Goal: Task Accomplishment & Management: Manage account settings

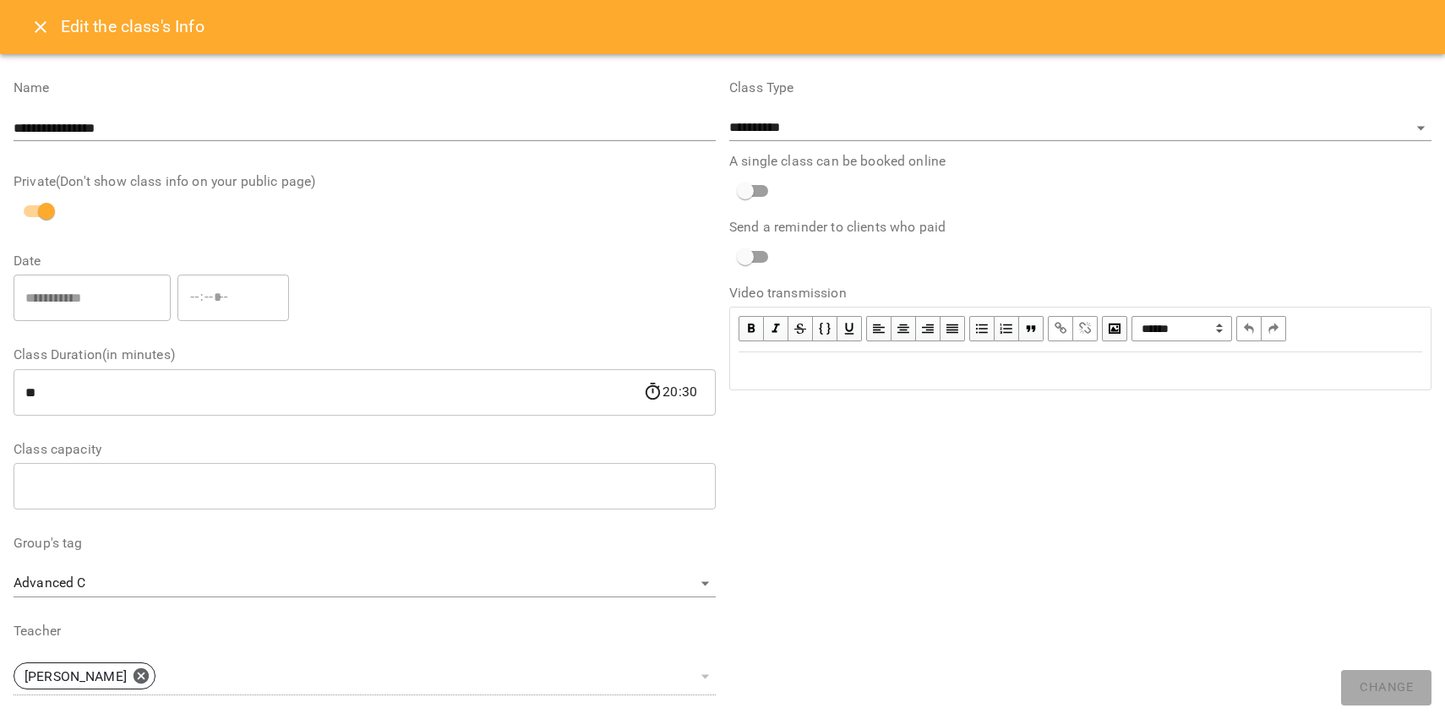
select select "**********"
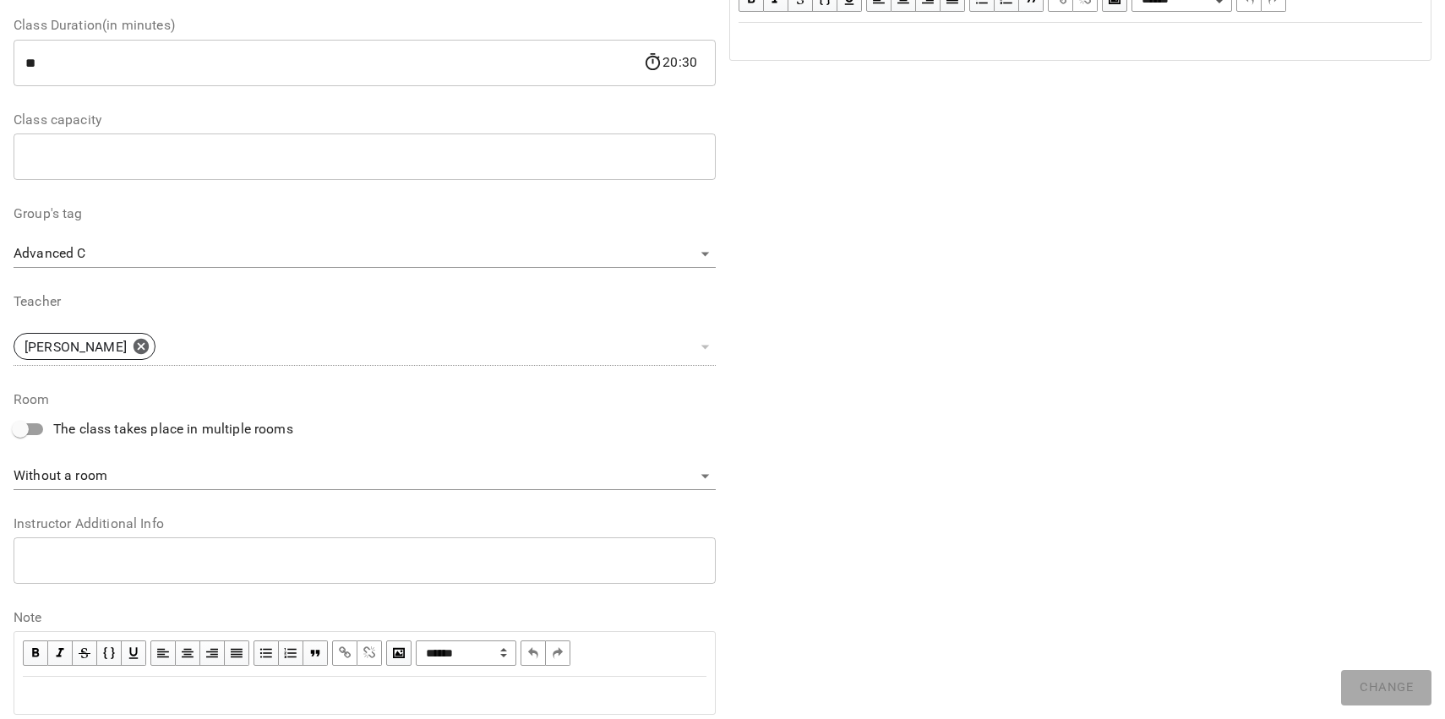
scroll to position [385, 0]
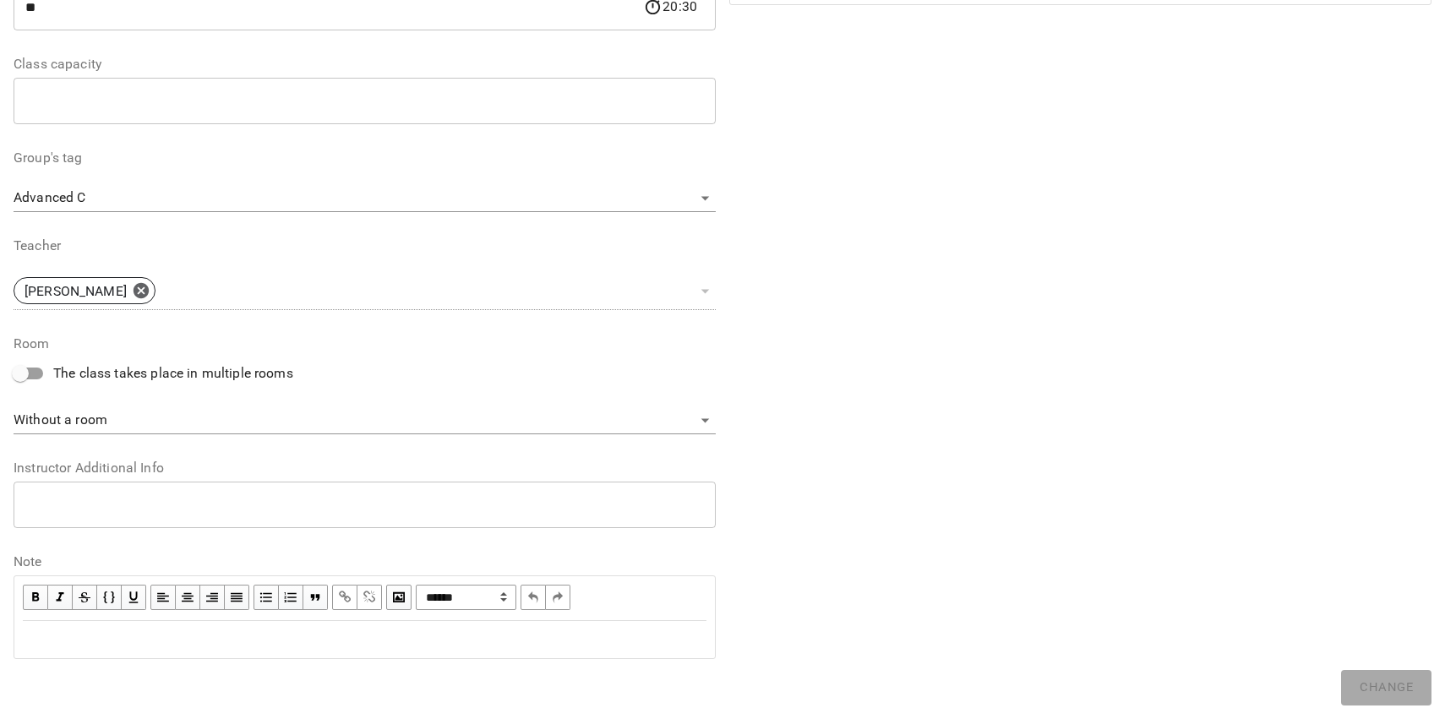
click at [387, 638] on div "Edit text" at bounding box center [365, 640] width 684 height 20
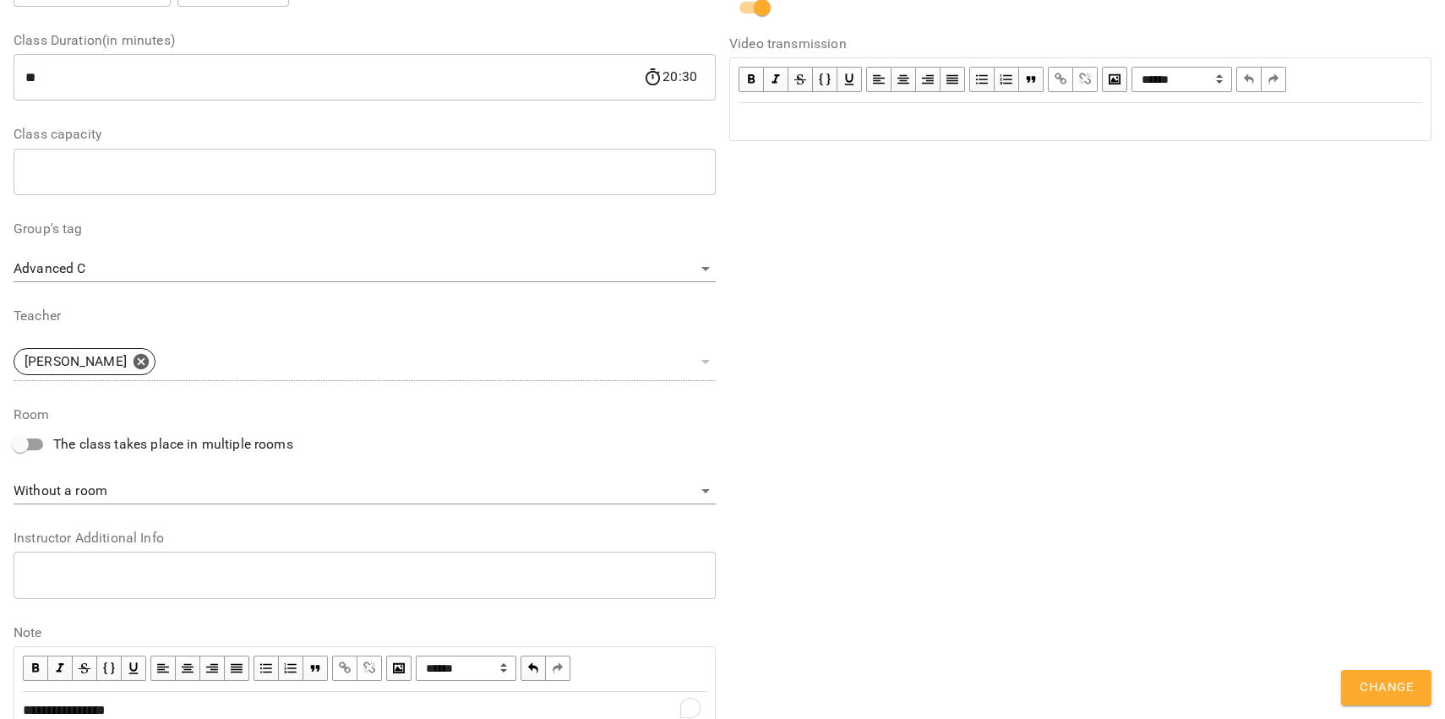
scroll to position [456, 0]
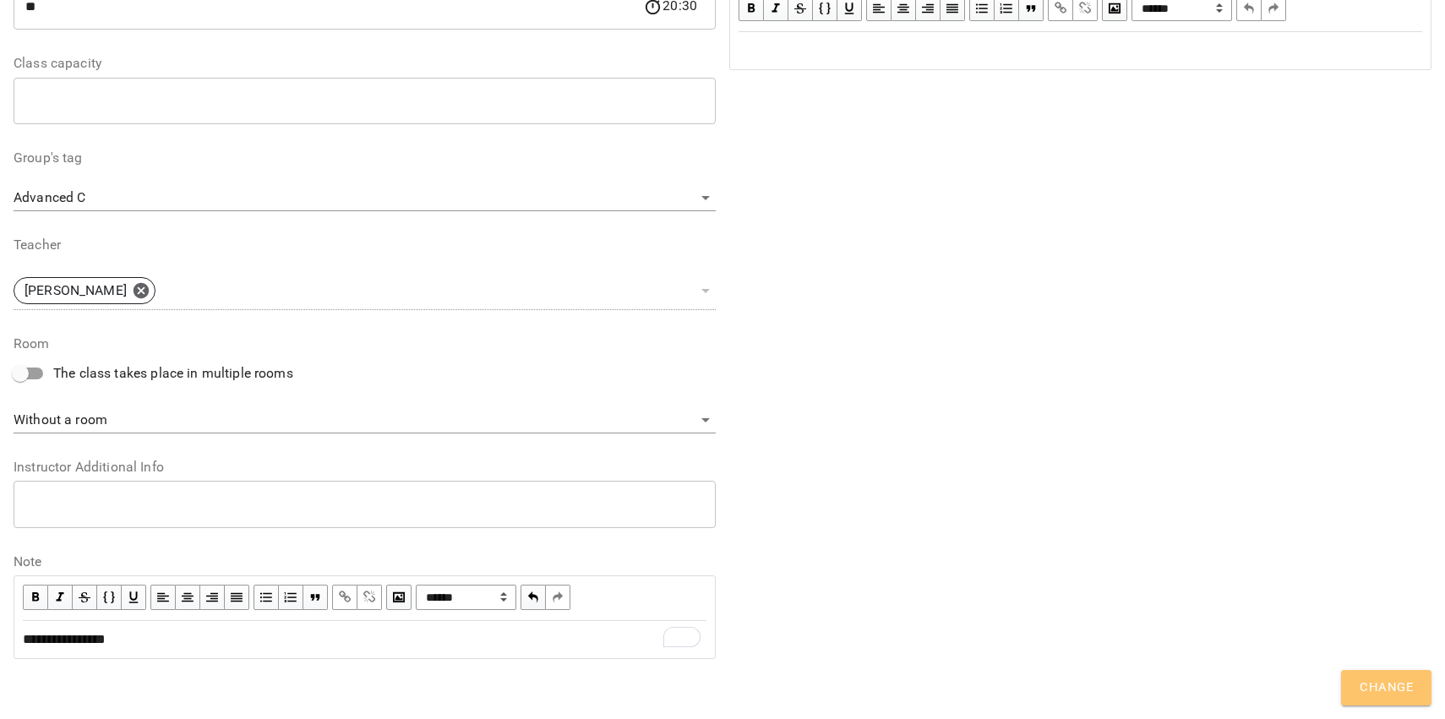
click at [1365, 682] on span "Change" at bounding box center [1386, 688] width 53 height 22
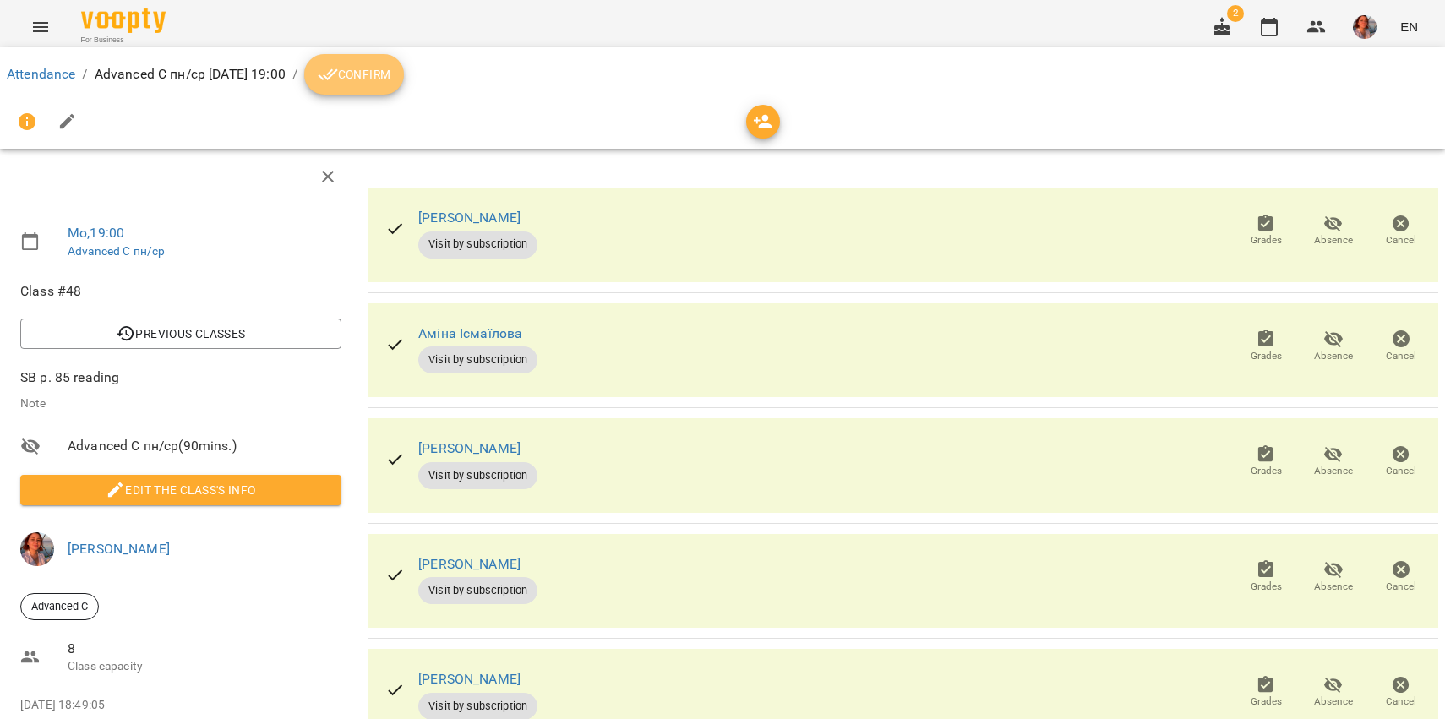
click at [390, 66] on span "Confirm" at bounding box center [354, 74] width 73 height 20
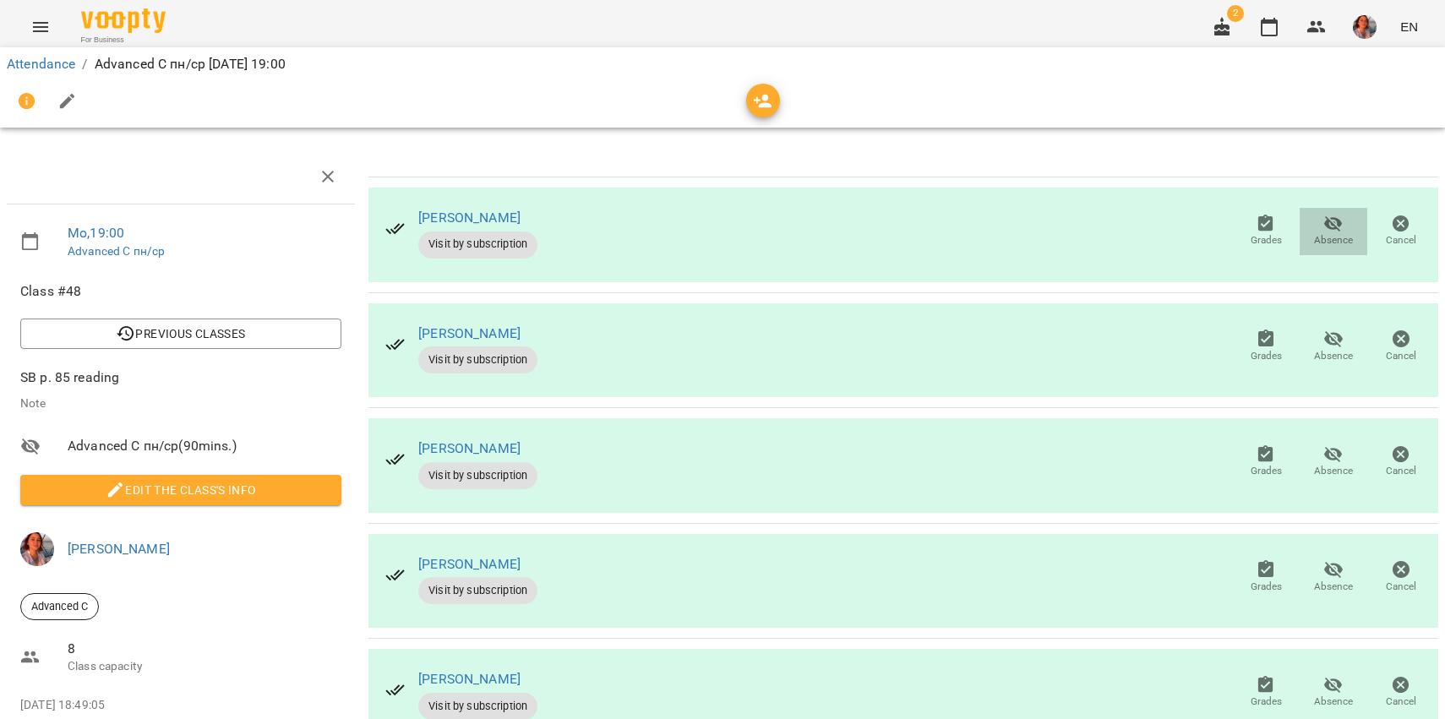
click at [1323, 232] on icon "button" at bounding box center [1333, 224] width 20 height 20
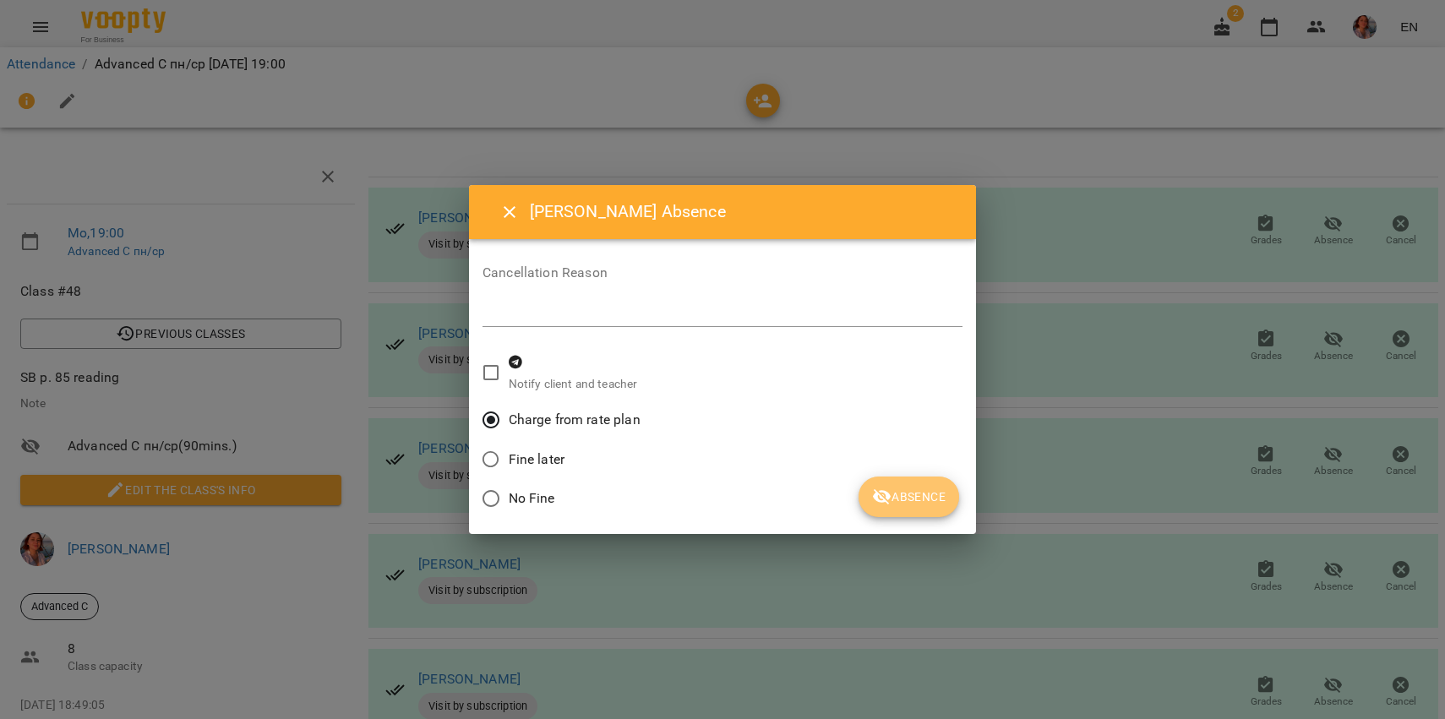
click at [899, 492] on span "Absence" at bounding box center [909, 497] width 74 height 20
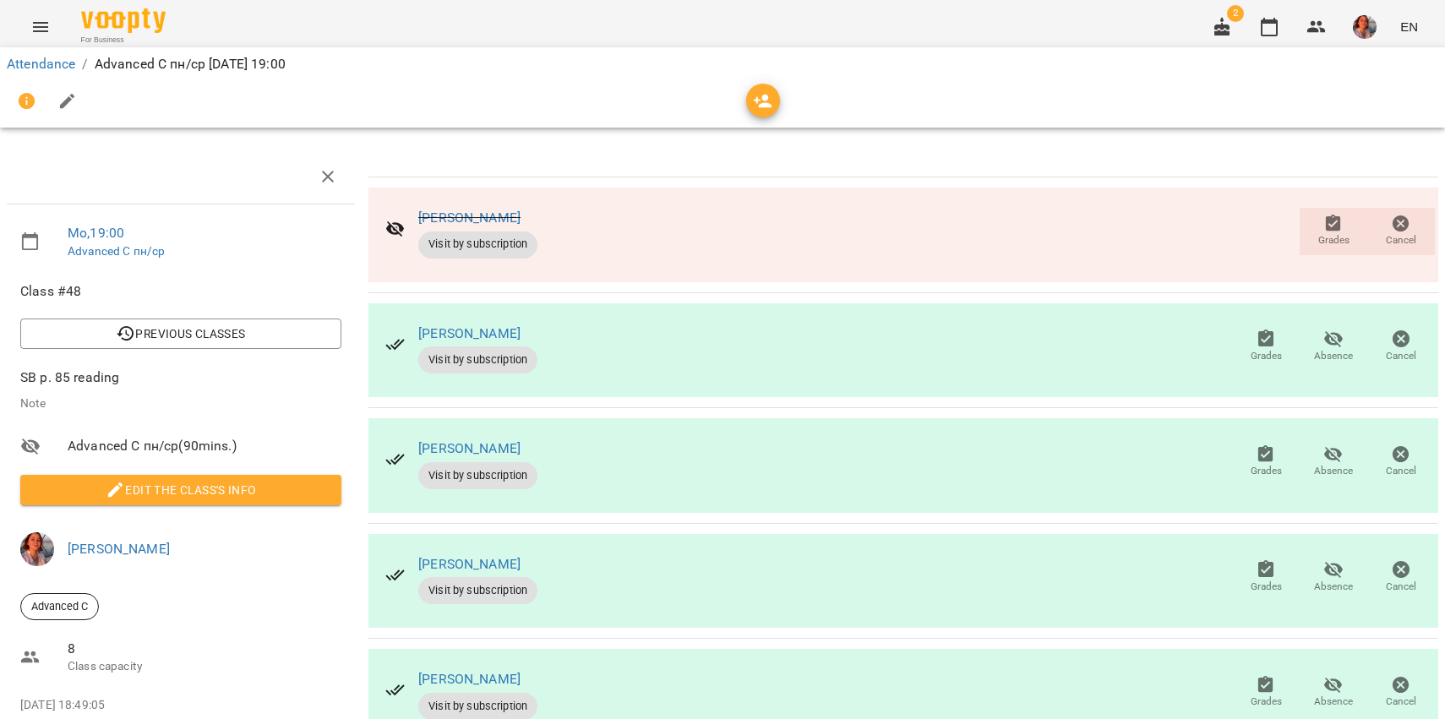
click at [1323, 461] on icon "button" at bounding box center [1333, 454] width 20 height 20
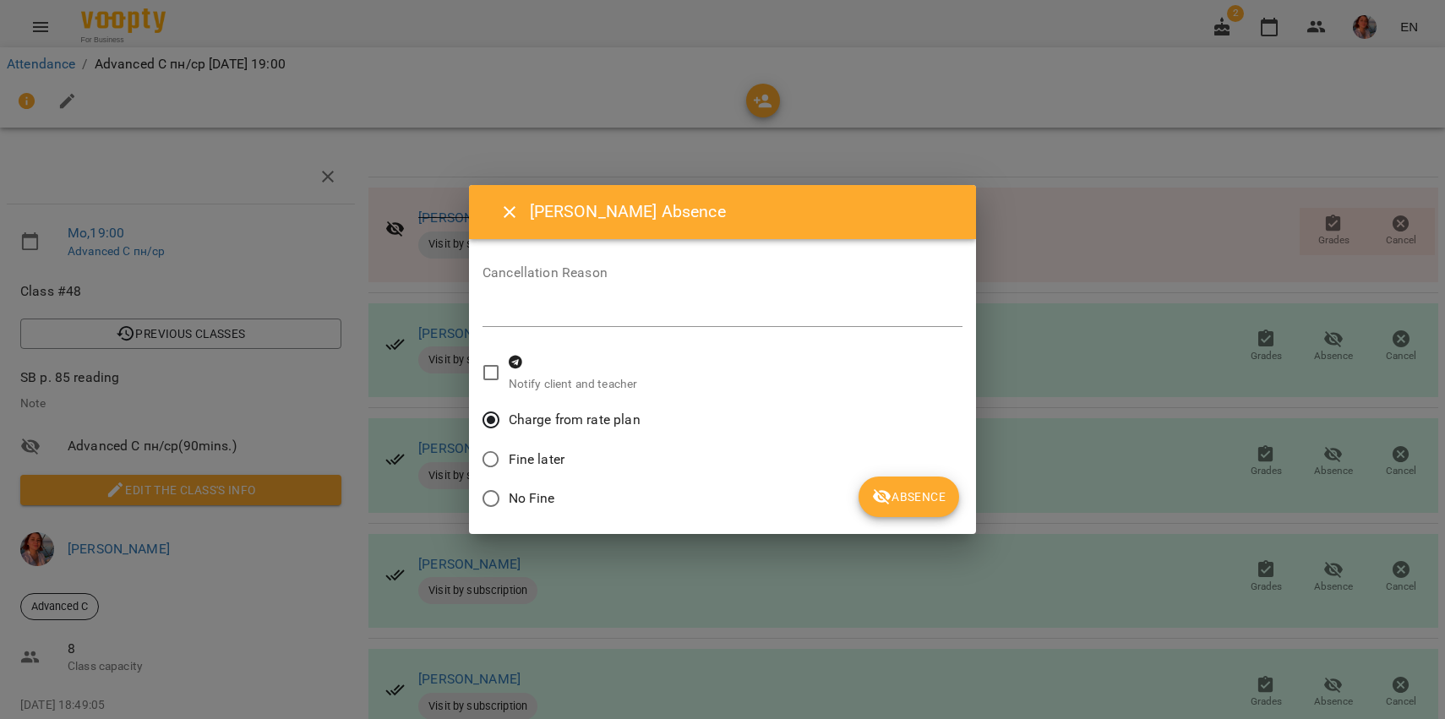
click at [884, 491] on icon "submit" at bounding box center [882, 497] width 19 height 16
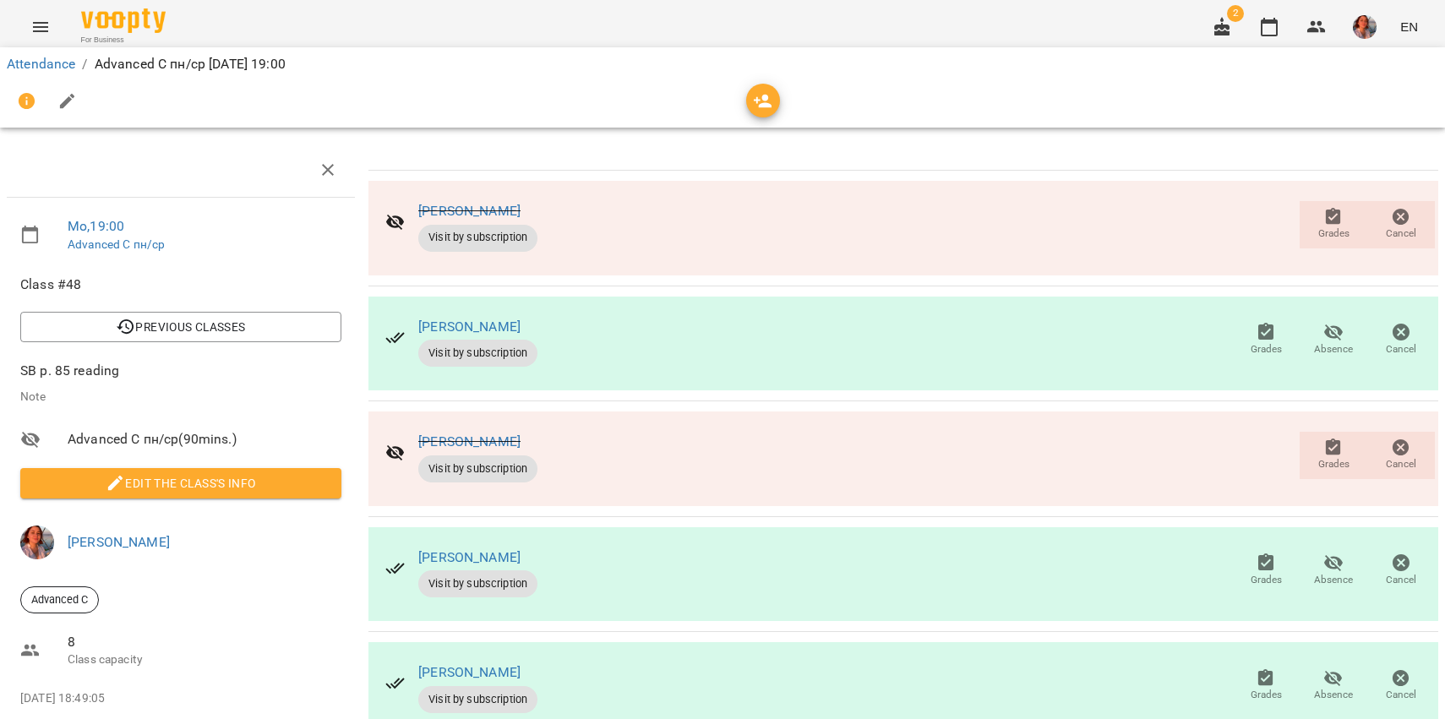
scroll to position [101, 0]
click at [1334, 527] on div "[PERSON_NAME] Visit by subscription Grades Absence Cancel" at bounding box center [903, 574] width 1071 height 95
click at [1323, 553] on icon "button" at bounding box center [1333, 563] width 20 height 20
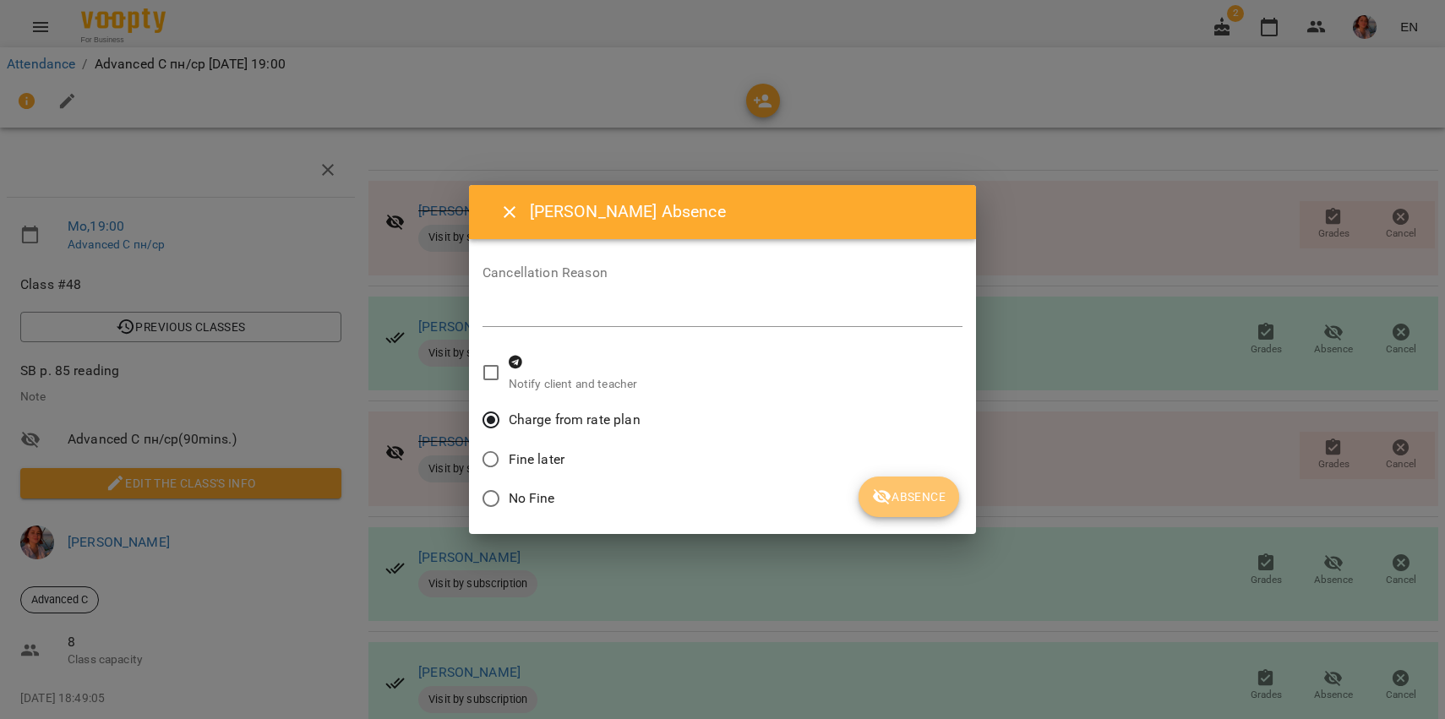
click at [886, 493] on icon "submit" at bounding box center [882, 497] width 19 height 16
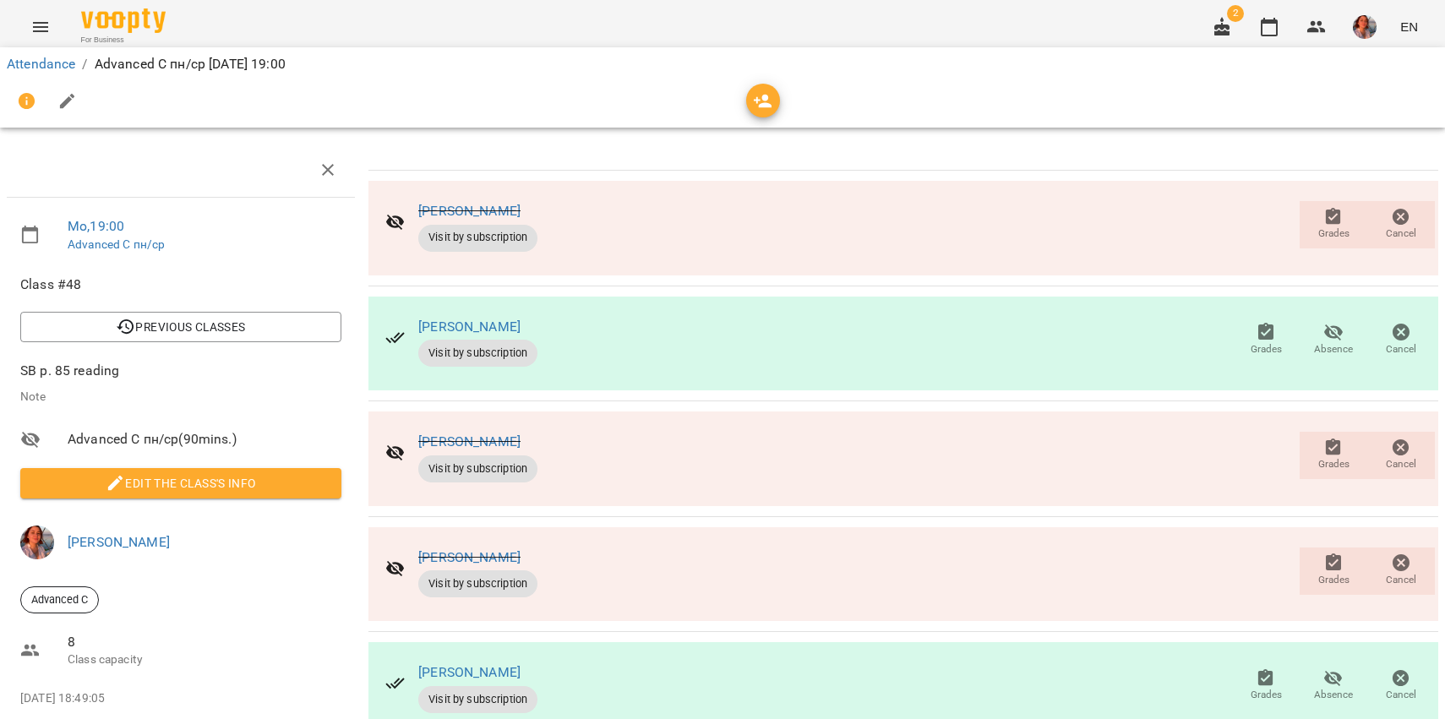
scroll to position [177, 0]
click at [1314, 688] on span "Absence" at bounding box center [1333, 695] width 39 height 14
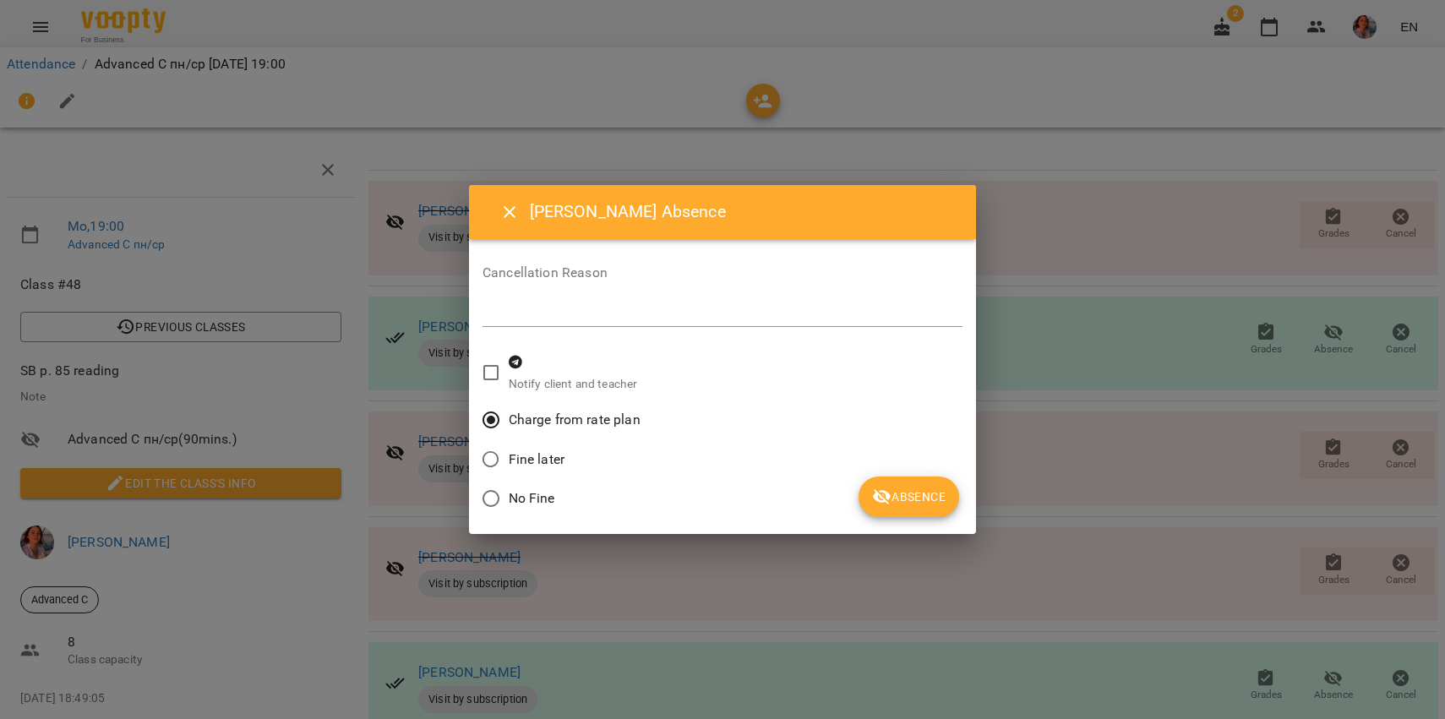
click at [890, 510] on button "Absence" at bounding box center [909, 497] width 101 height 41
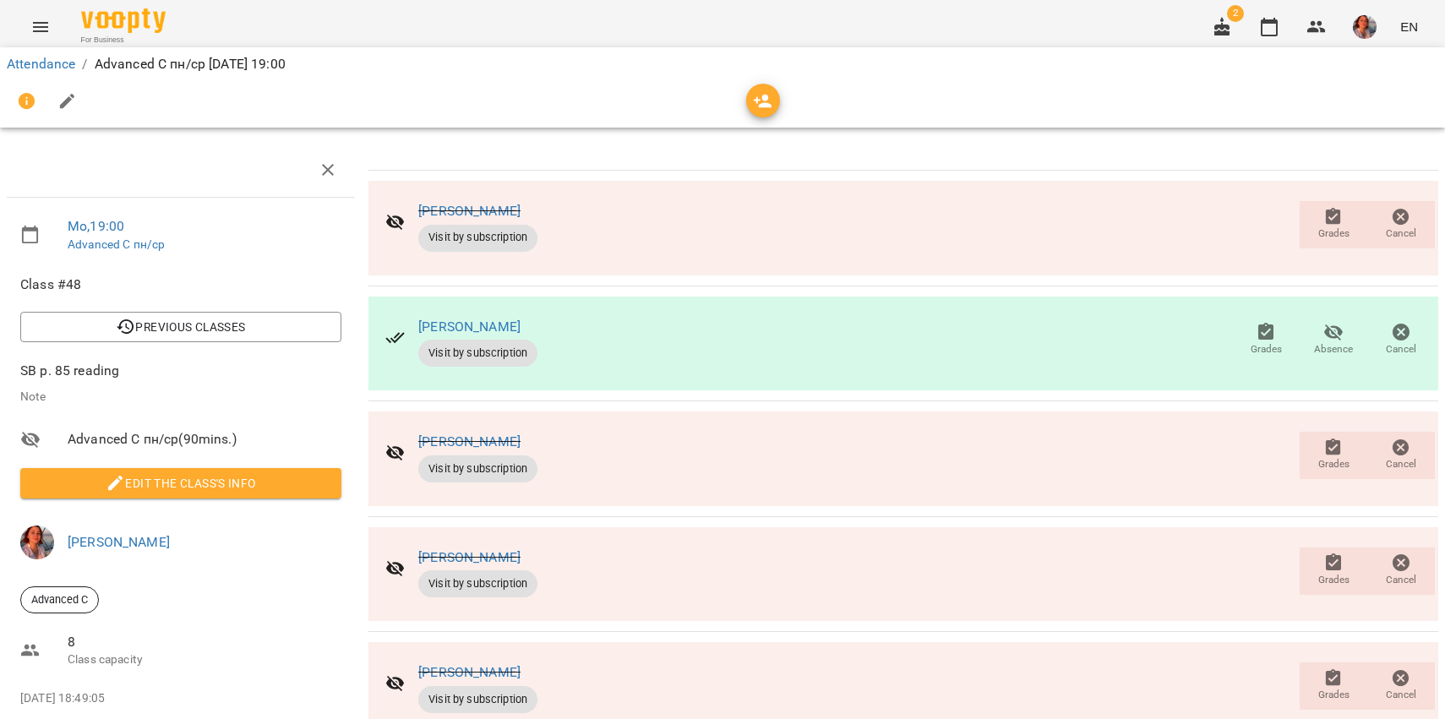
scroll to position [0, 0]
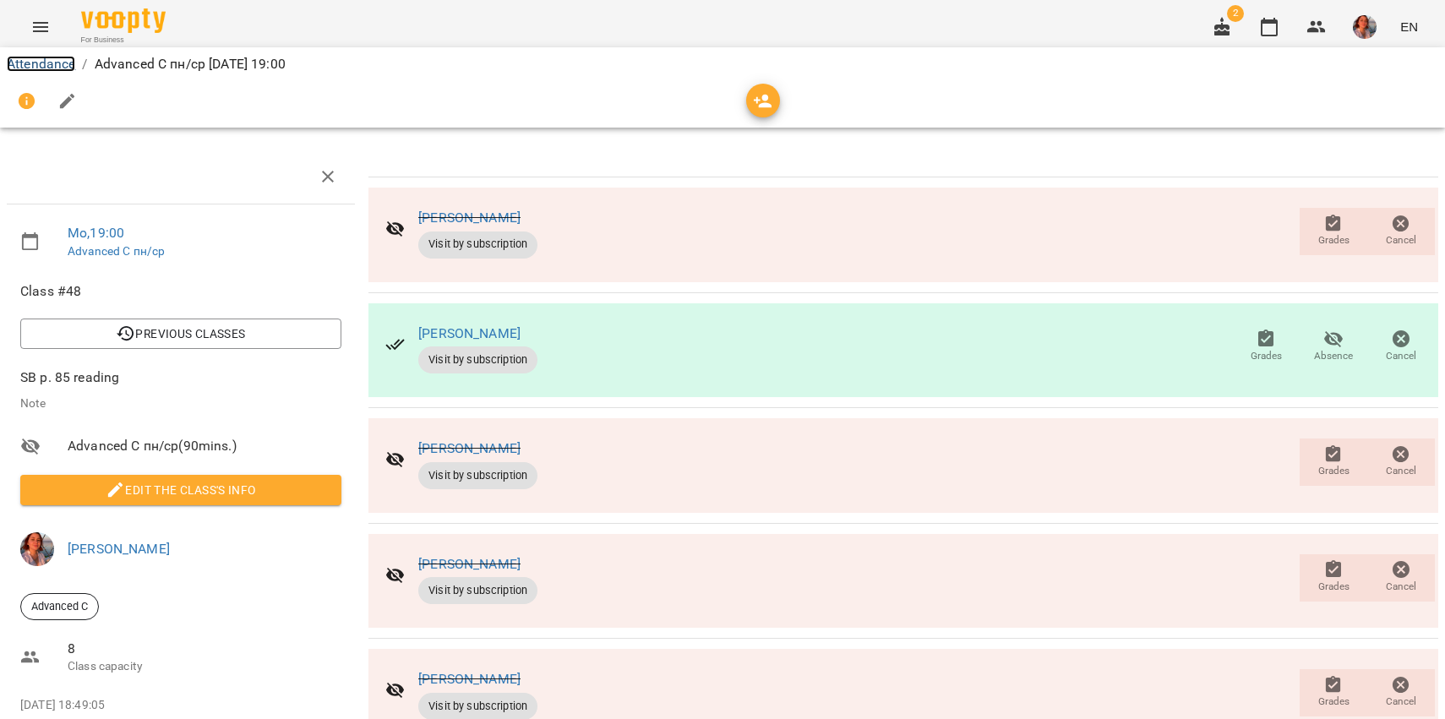
click at [25, 63] on link "Attendance" at bounding box center [41, 64] width 68 height 16
